Goal: Task Accomplishment & Management: Complete application form

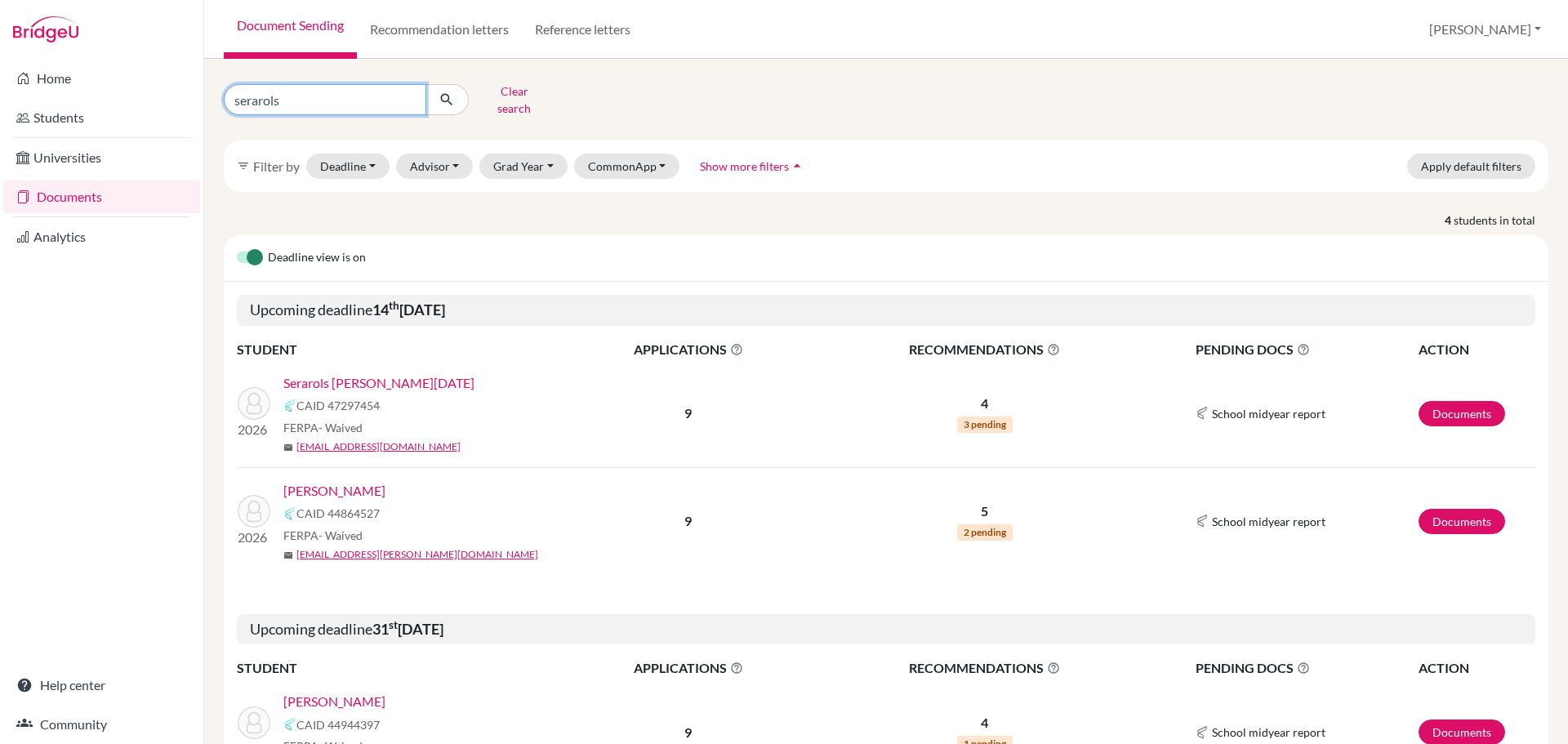
click at [294, 97] on input "serarols" at bounding box center [325, 100] width 203 height 31
type input "mayen"
click at [450, 95] on icon "submit" at bounding box center [447, 100] width 16 height 16
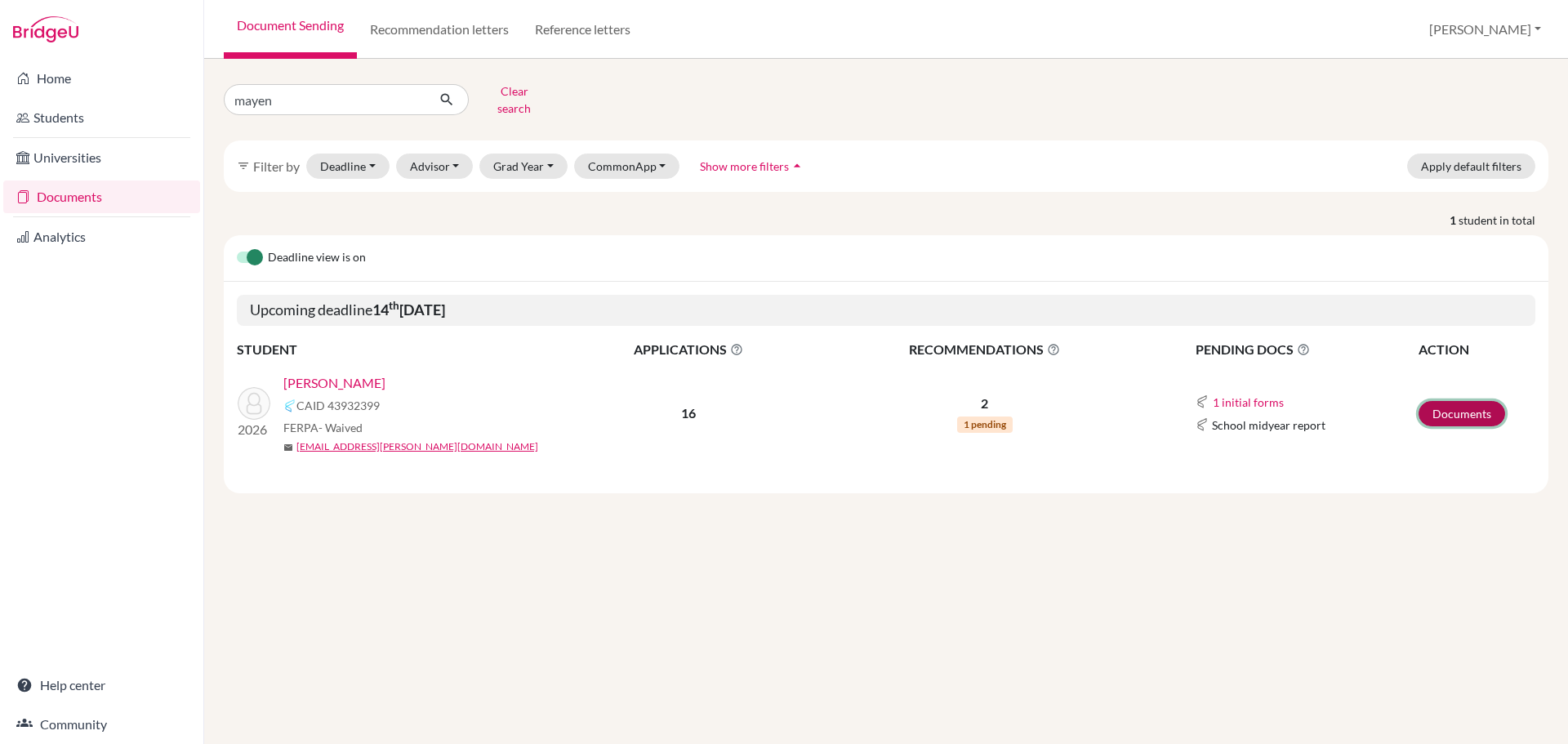
click at [1453, 402] on link "Documents" at bounding box center [1462, 413] width 87 height 25
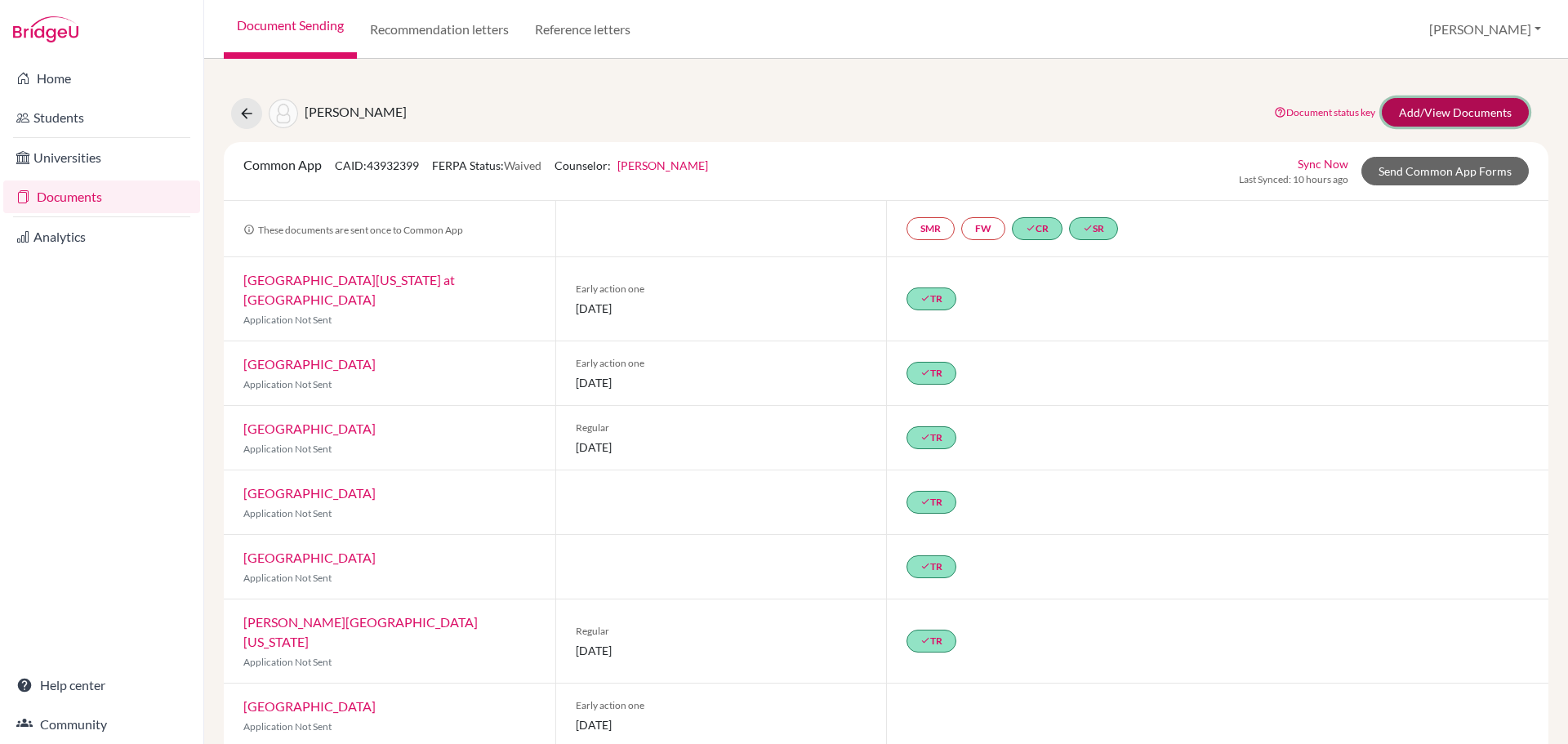
click at [1406, 112] on link "Add/View Documents" at bounding box center [1455, 112] width 147 height 29
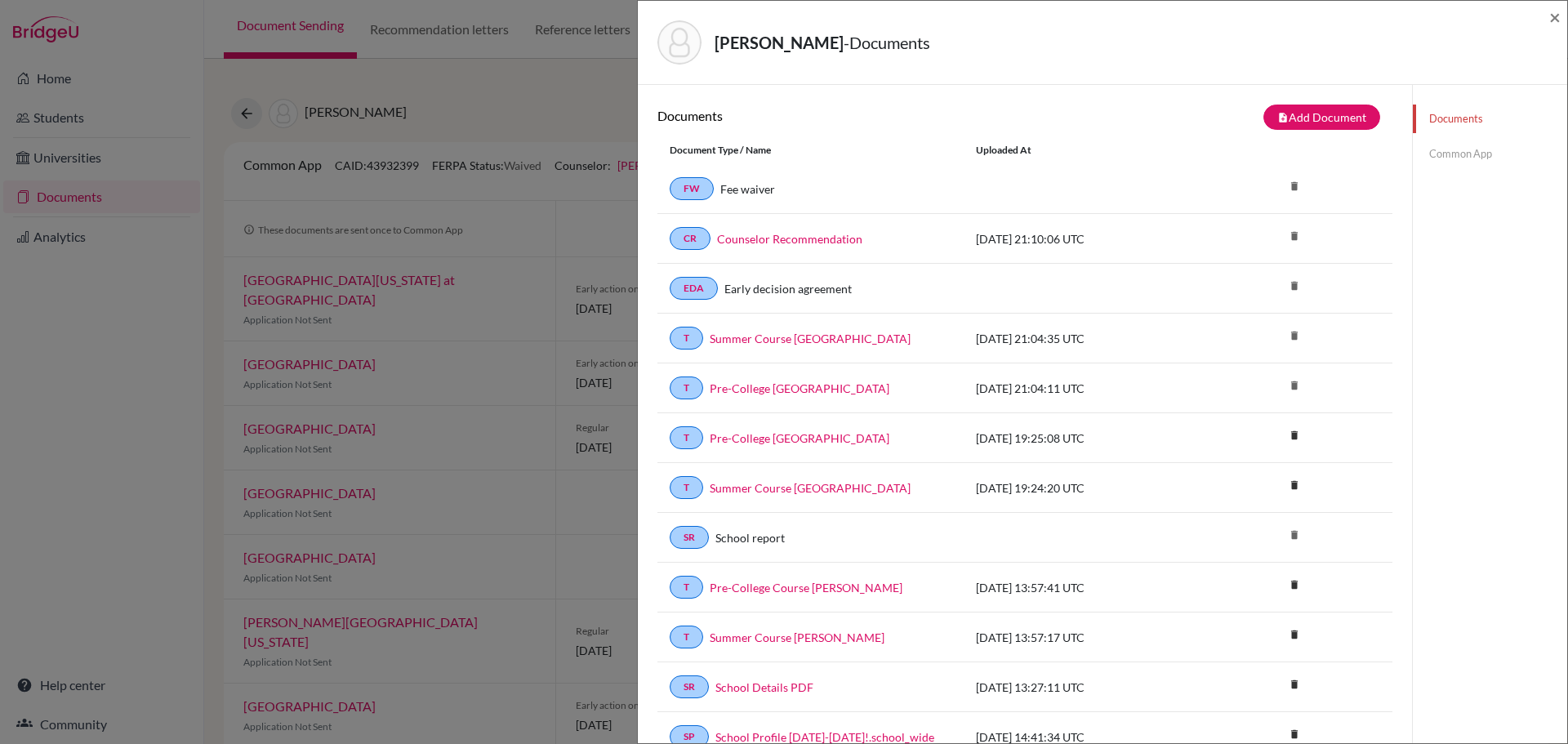
click at [1434, 152] on link "Common App" at bounding box center [1490, 153] width 154 height 29
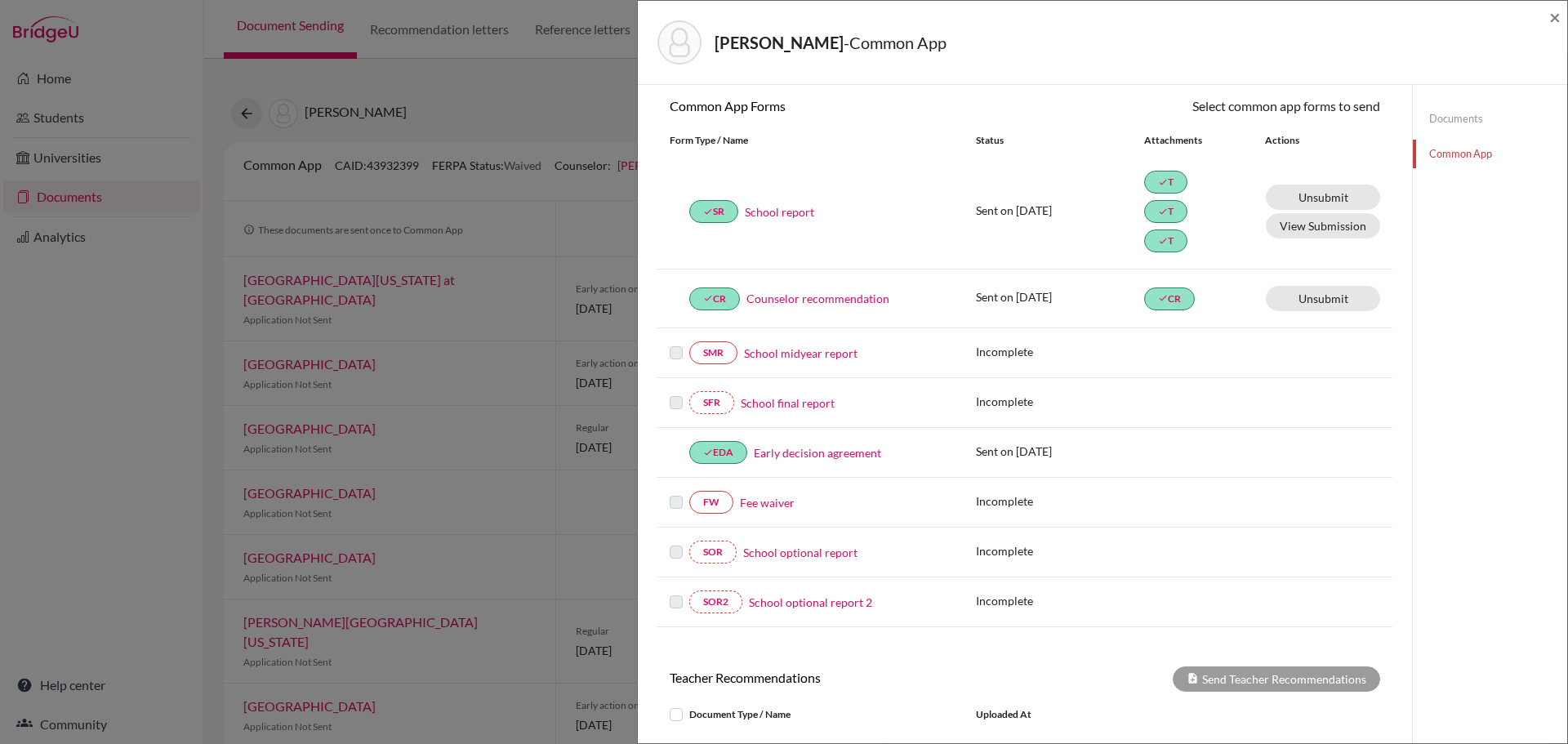
scroll to position [409, 0]
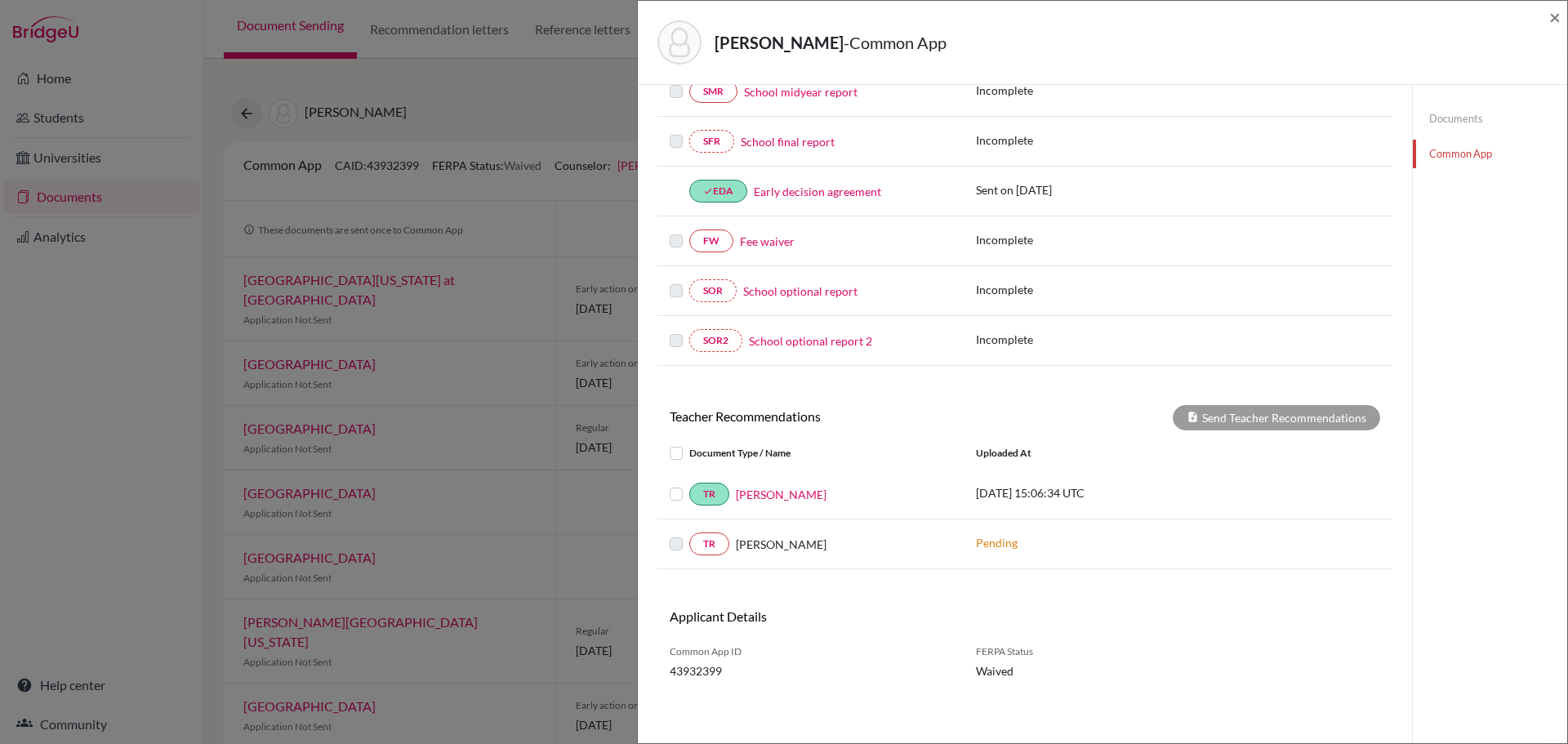
click at [776, 248] on link "Fee waiver" at bounding box center [767, 241] width 55 height 17
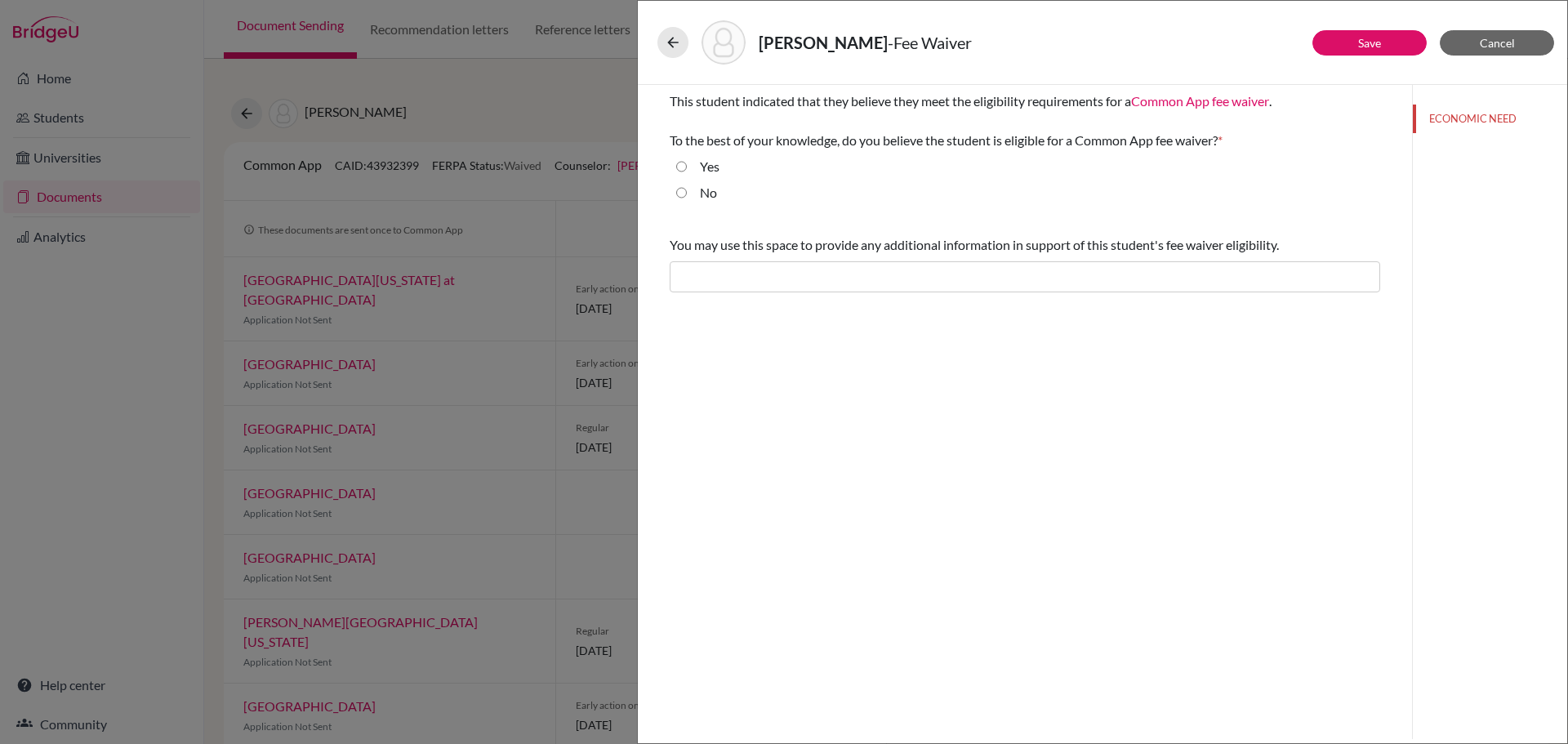
click at [681, 162] on input "Yes" at bounding box center [681, 167] width 11 height 20
radio input "true"
click at [1357, 43] on button "Save" at bounding box center [1370, 43] width 114 height 25
